Goal: Task Accomplishment & Management: Manage account settings

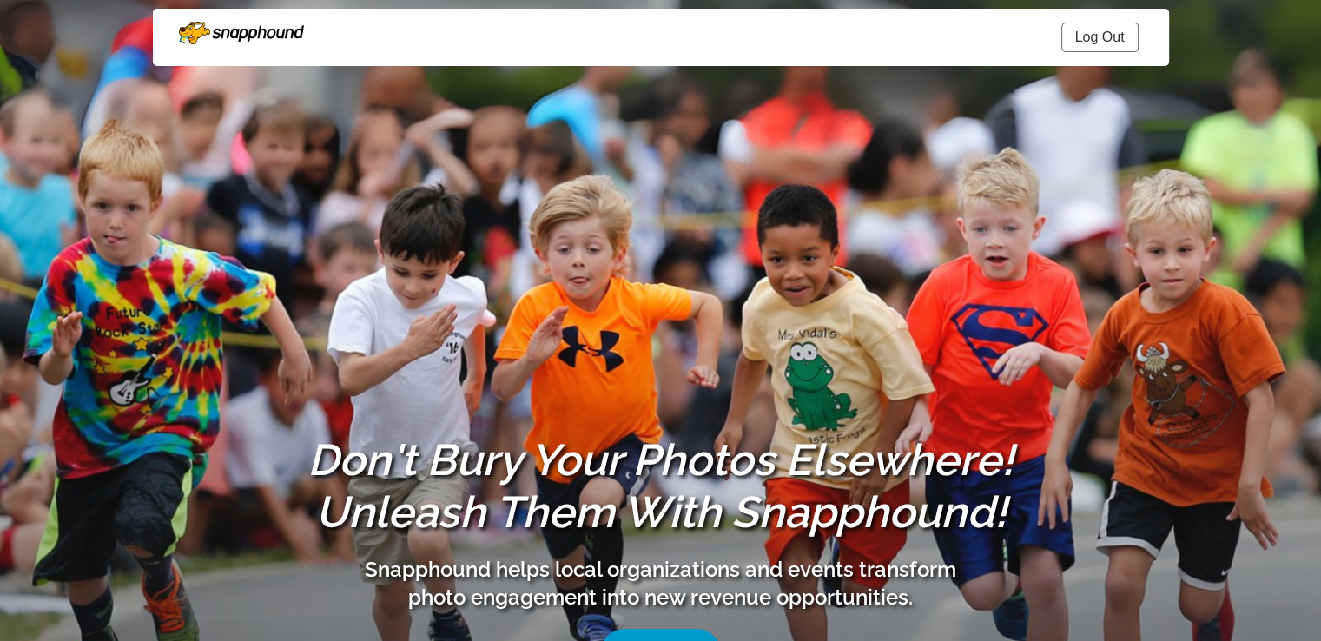
click at [1119, 46] on link "Log Out" at bounding box center [1100, 38] width 77 height 30
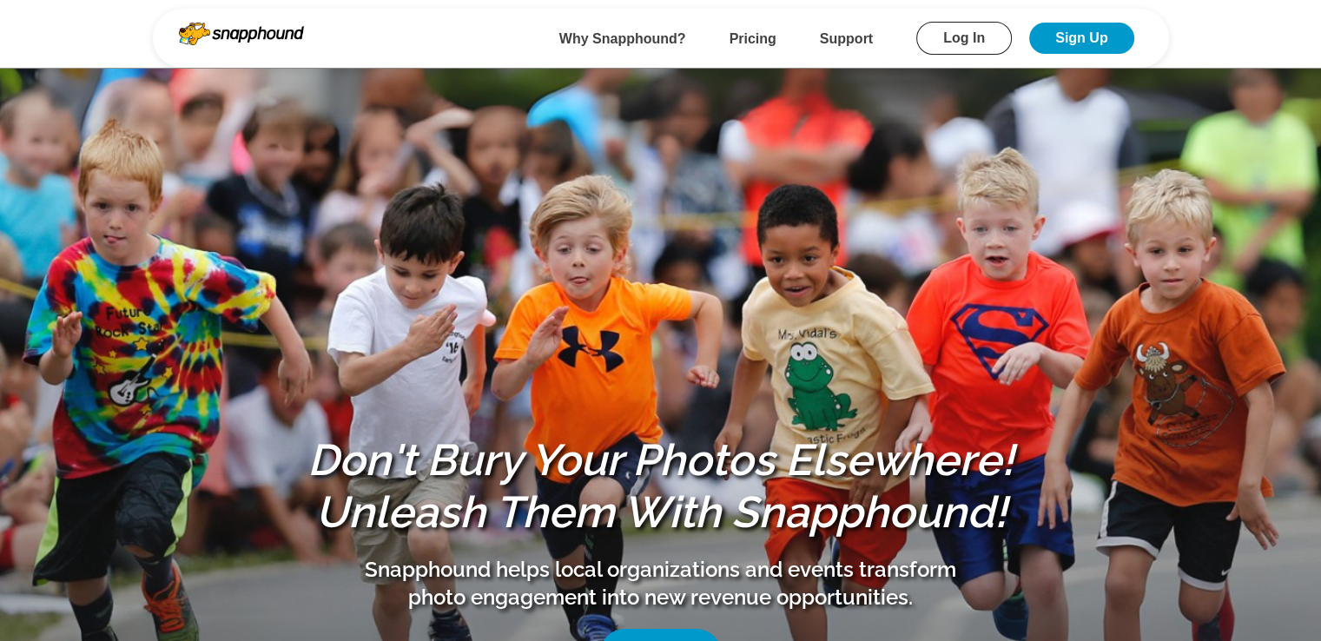
click at [962, 47] on link "Log In" at bounding box center [965, 38] width 96 height 33
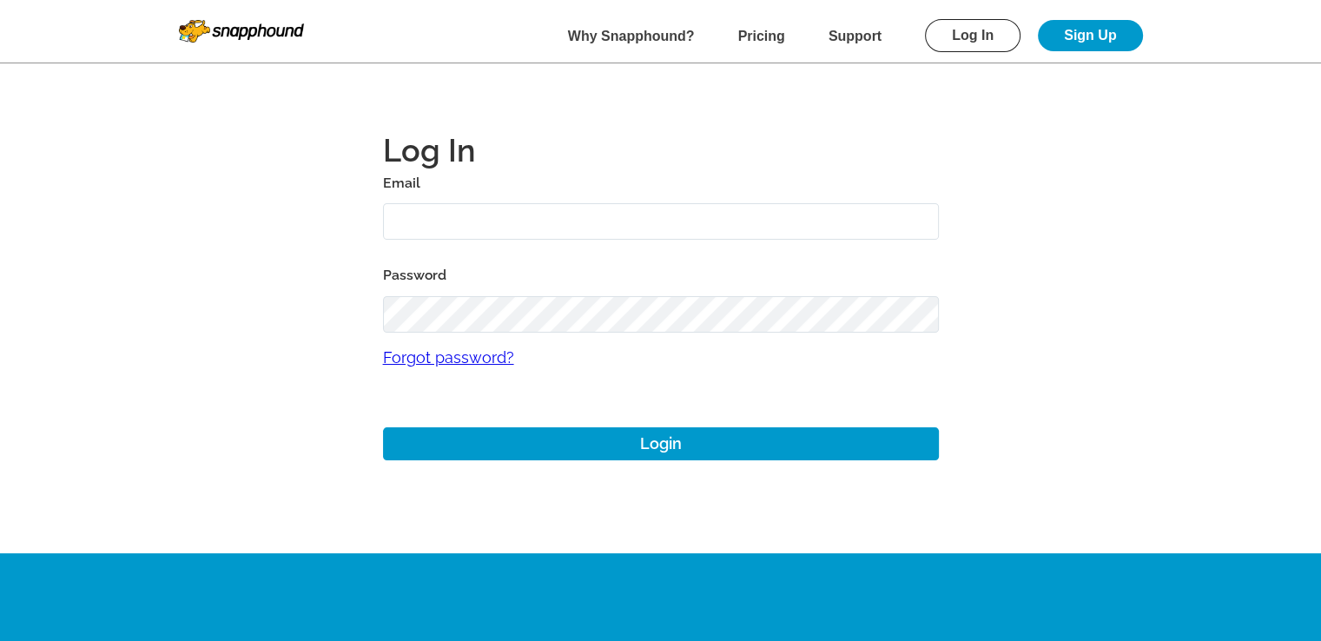
click at [583, 233] on input "text" at bounding box center [661, 221] width 556 height 37
type input "[EMAIL_ADDRESS][DOMAIN_NAME]"
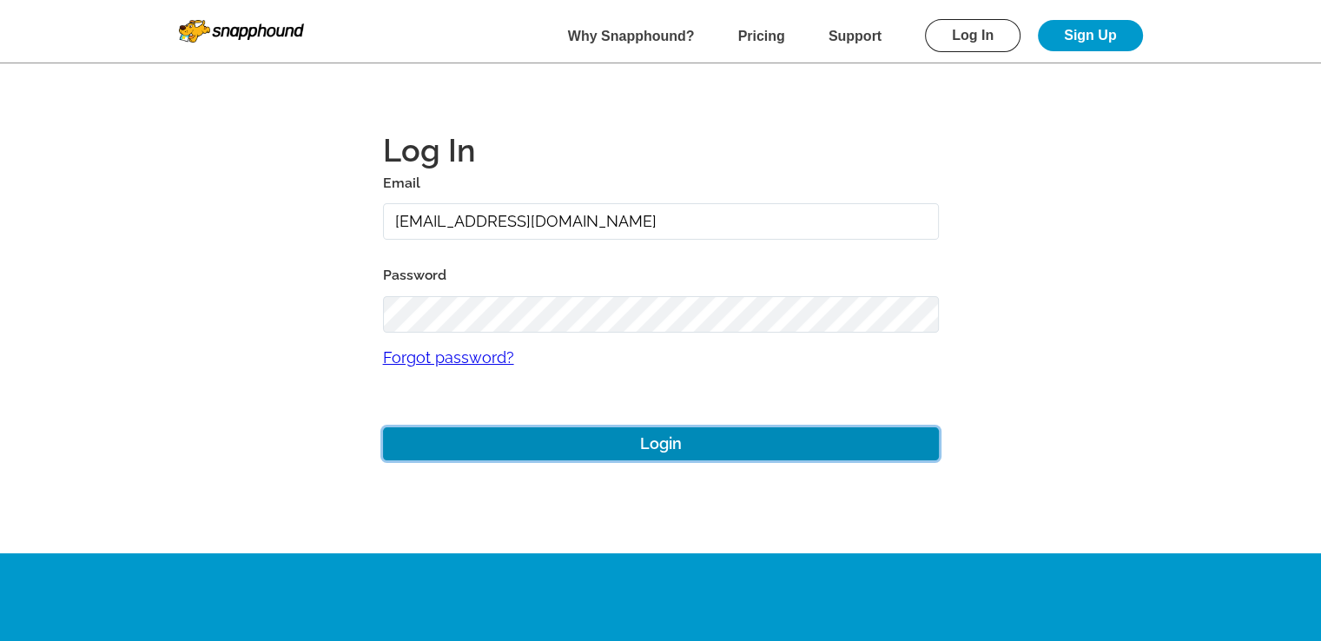
click at [717, 460] on button "Login" at bounding box center [661, 444] width 556 height 34
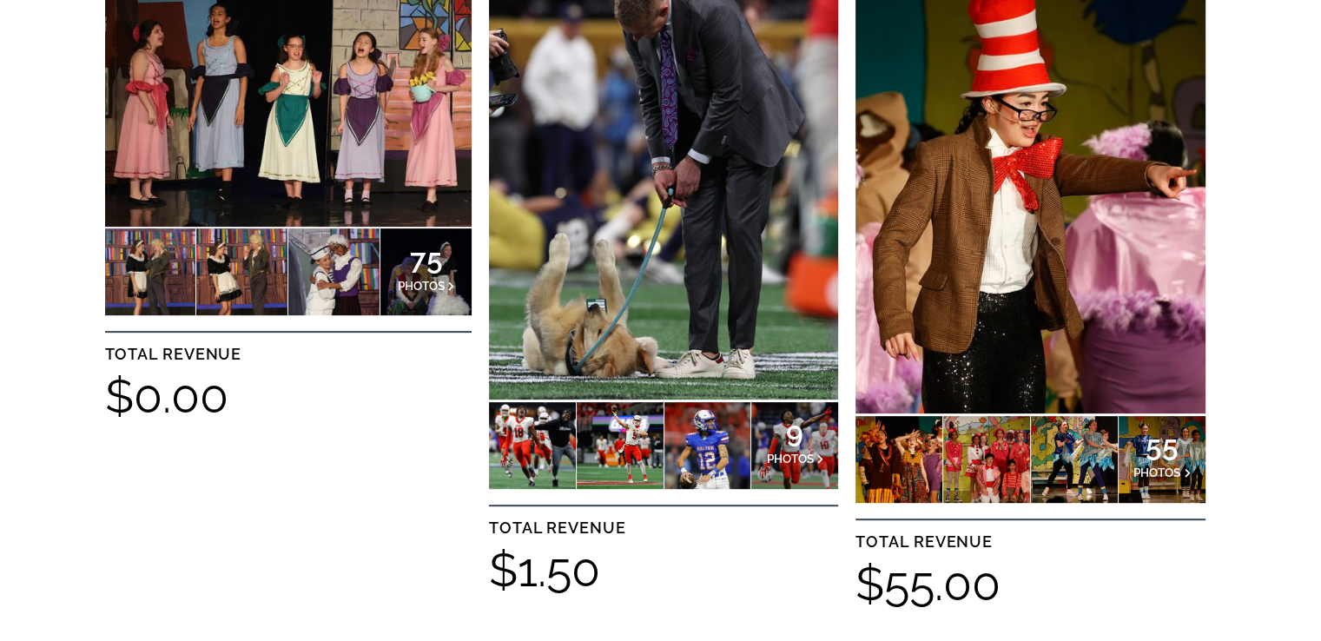
scroll to position [670, 0]
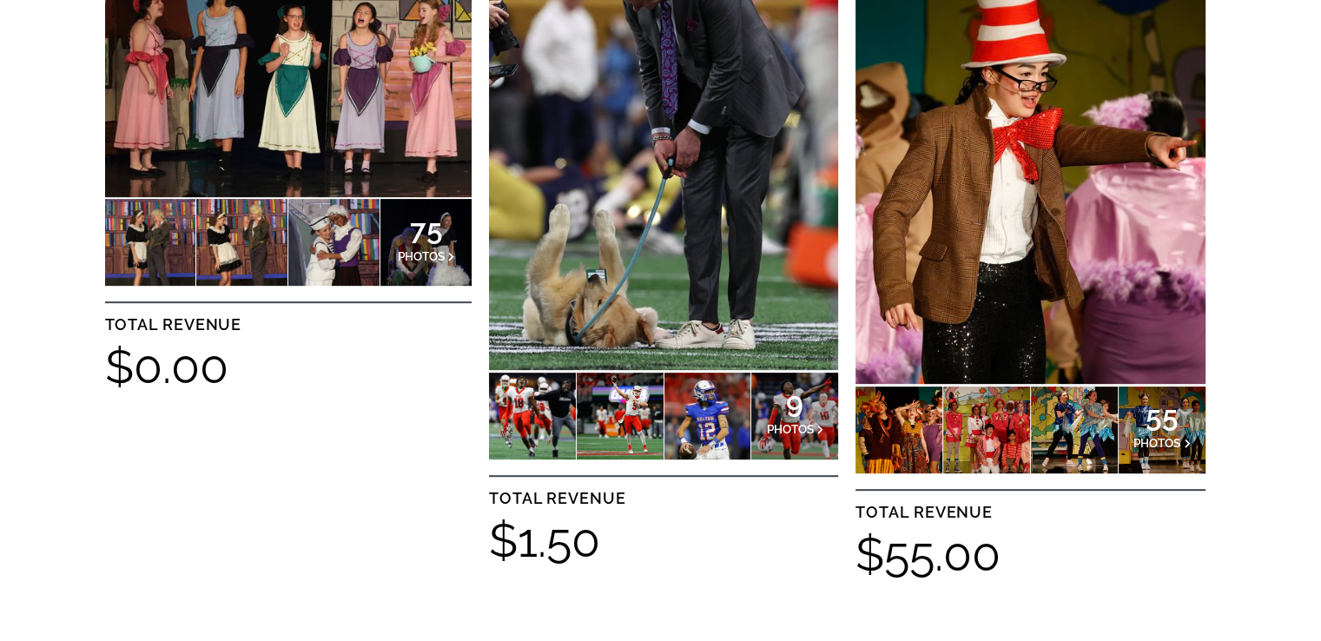
click at [782, 425] on span "PHOTOS" at bounding box center [790, 429] width 47 height 14
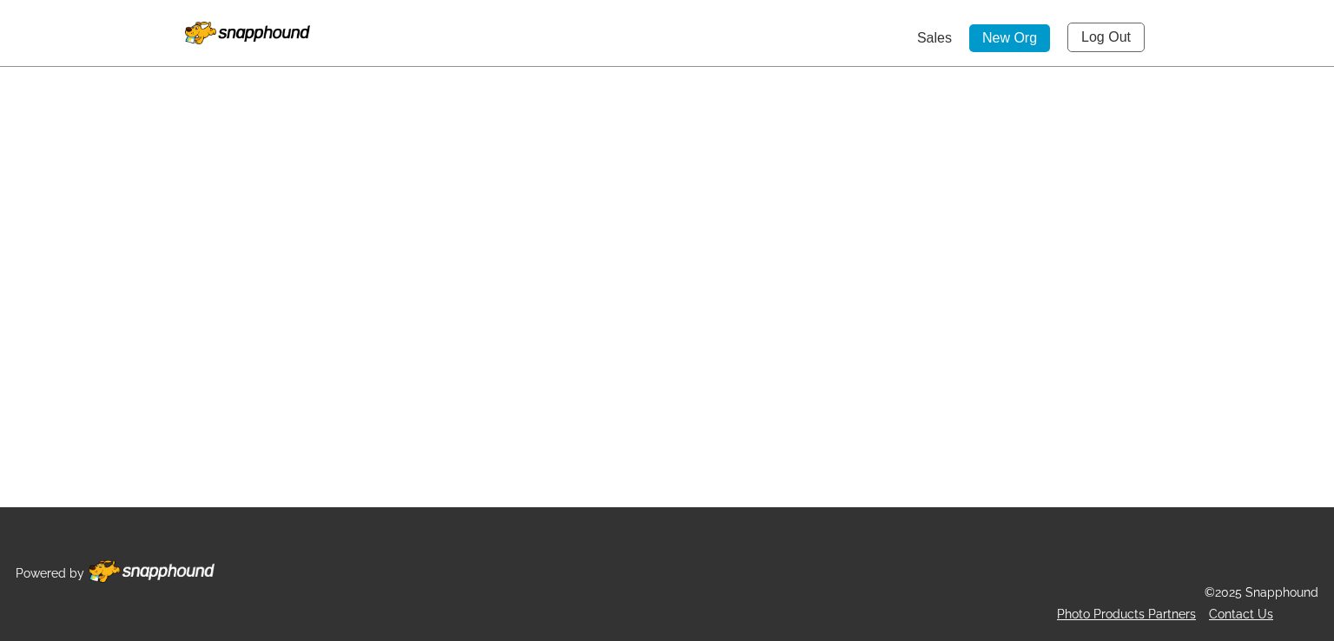
select select "onlyShowInGallery"
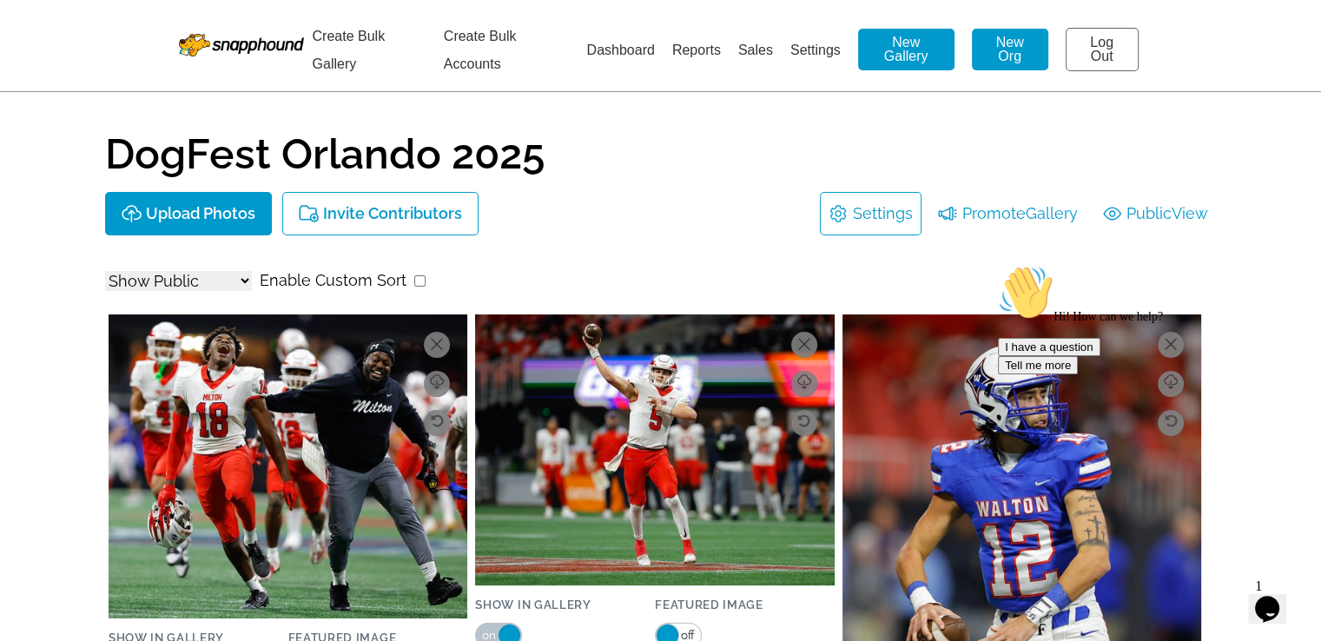
click at [824, 56] on link "Settings" at bounding box center [816, 50] width 50 height 15
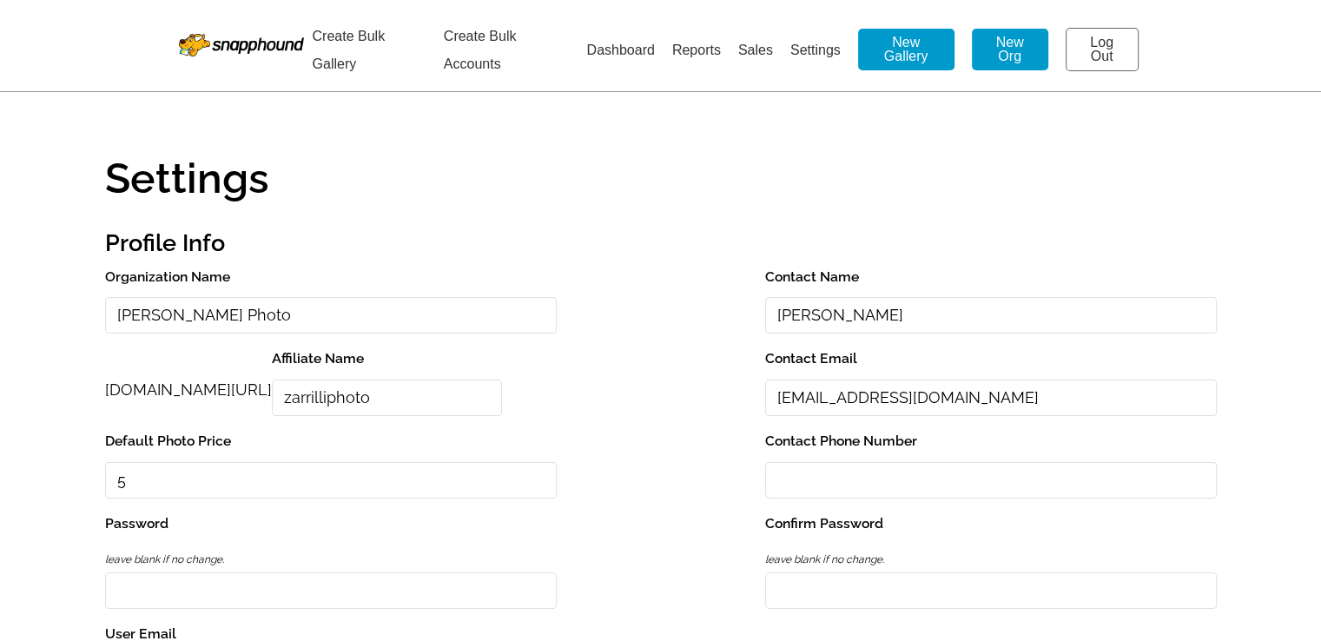
select select "onlyShowInGallery"
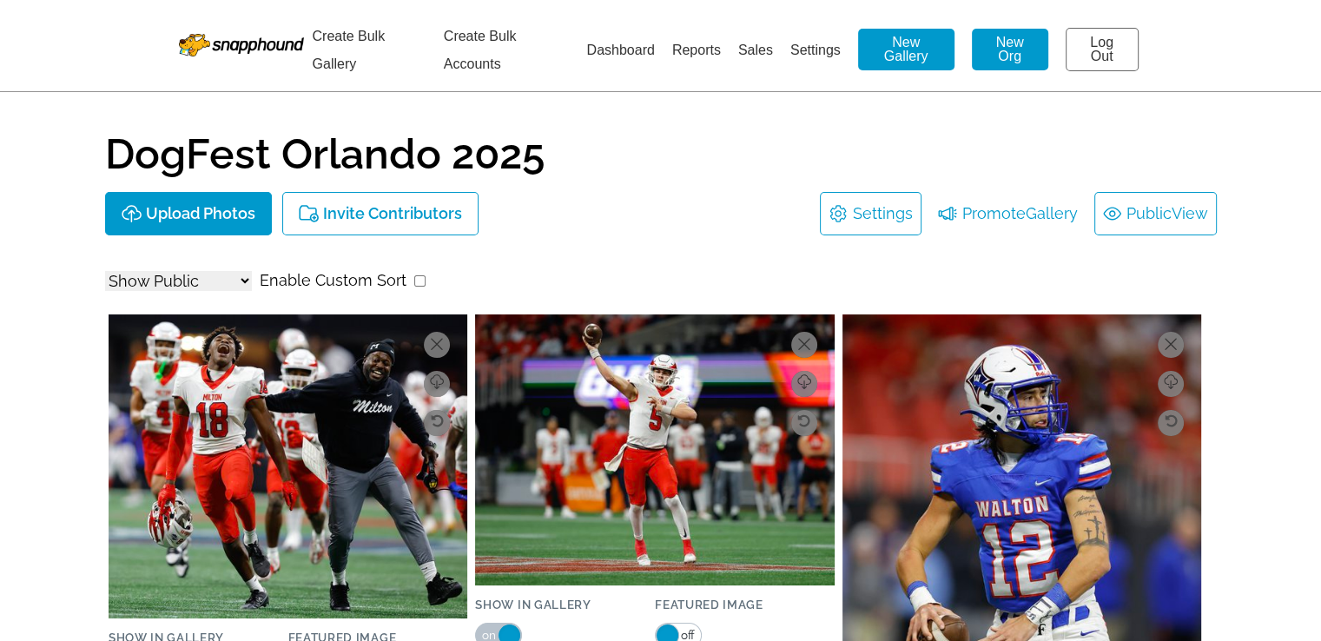
click at [1151, 204] on link "Public View" at bounding box center [1155, 214] width 105 height 28
click at [817, 58] on li "Settings" at bounding box center [816, 50] width 50 height 28
click at [817, 50] on link "Settings" at bounding box center [816, 50] width 50 height 15
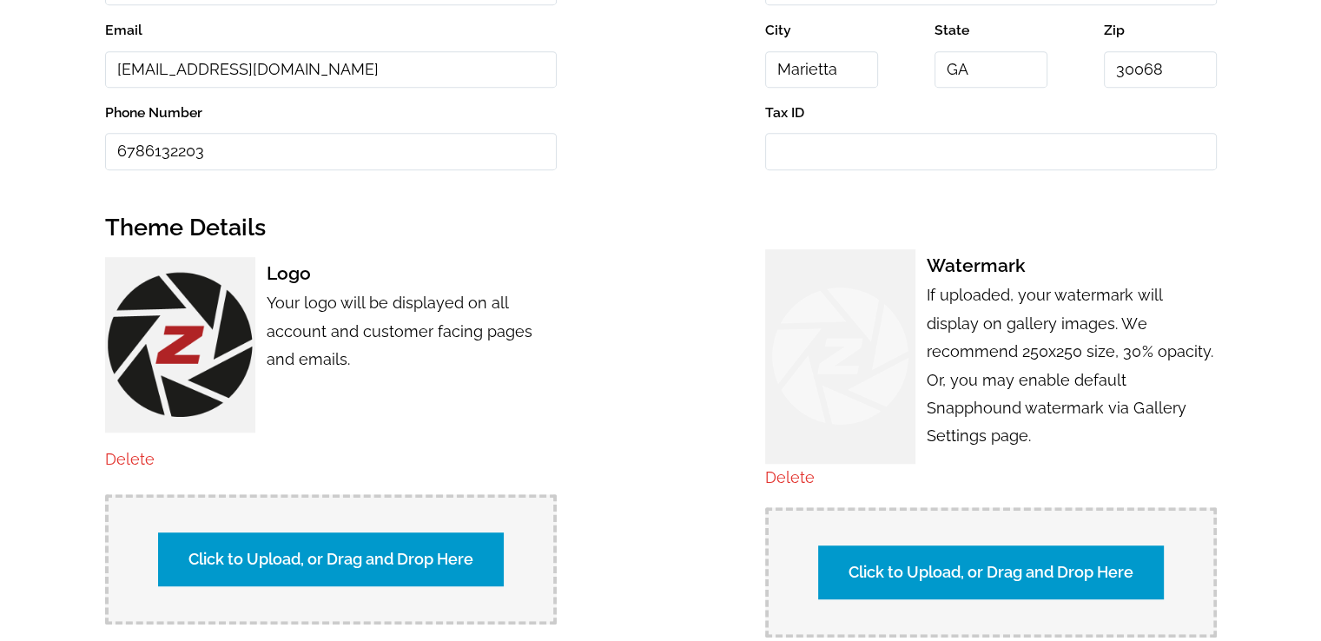
scroll to position [858, 0]
